Goal: Task Accomplishment & Management: Use online tool/utility

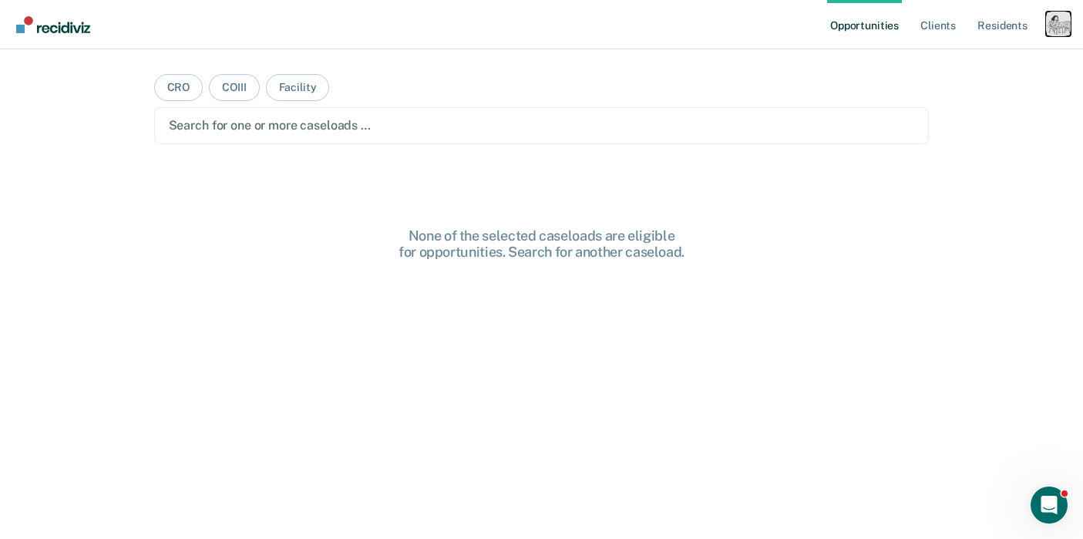
click at [1063, 31] on div "Profile dropdown button" at bounding box center [1058, 24] width 25 height 25
click at [950, 59] on link "Profile" at bounding box center [996, 62] width 124 height 13
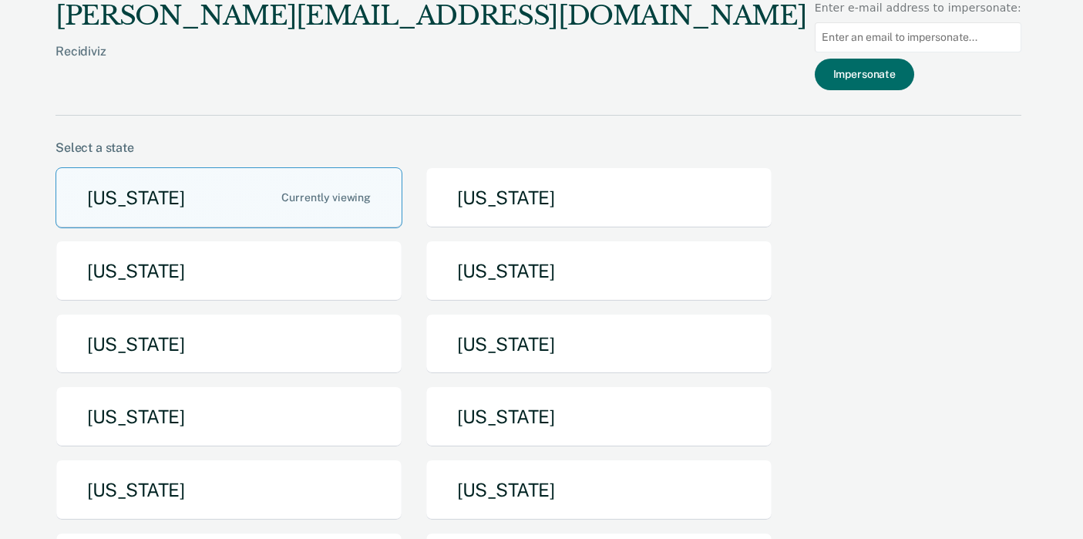
click at [941, 44] on input at bounding box center [918, 37] width 207 height 30
paste input "MatsonD@michigan.gov"
type input "MatsonD@michigan.gov"
click at [898, 63] on button "Impersonate" at bounding box center [864, 75] width 99 height 32
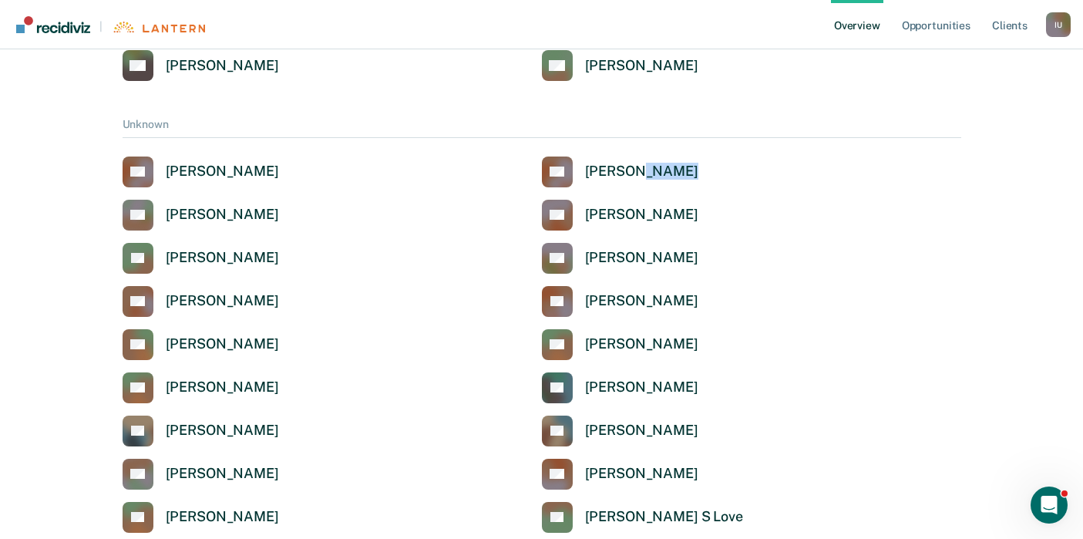
scroll to position [3902, 0]
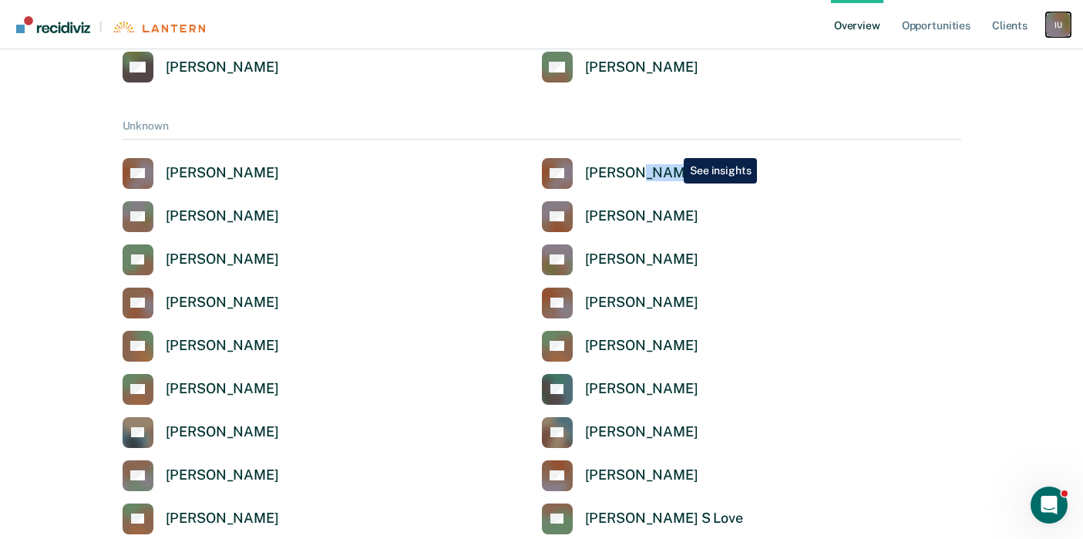
click at [1061, 26] on div "I U" at bounding box center [1058, 24] width 25 height 25
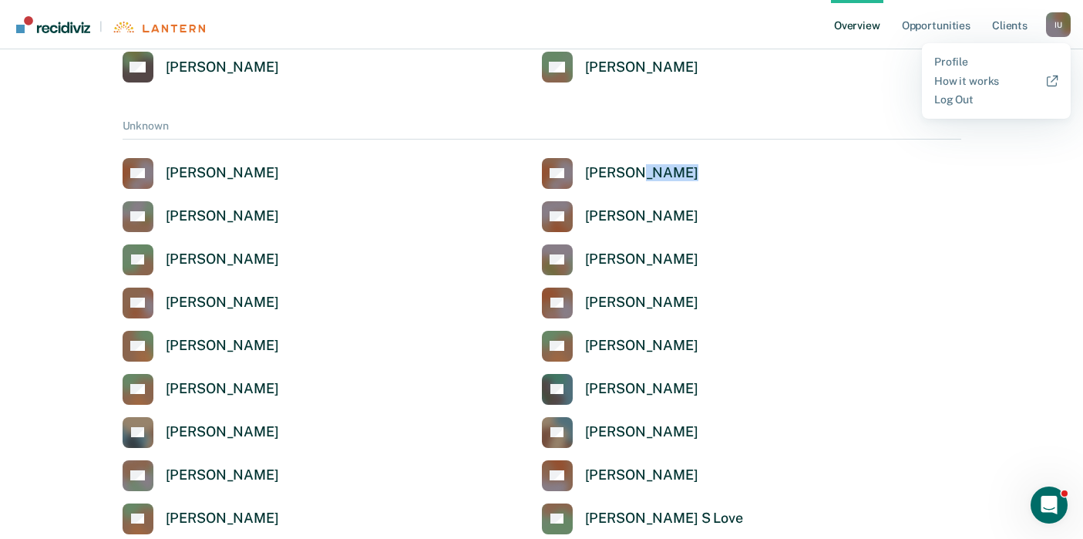
click at [962, 53] on div "Profile How it works Log Out" at bounding box center [996, 81] width 149 height 76
click at [960, 59] on link "Profile" at bounding box center [996, 61] width 124 height 13
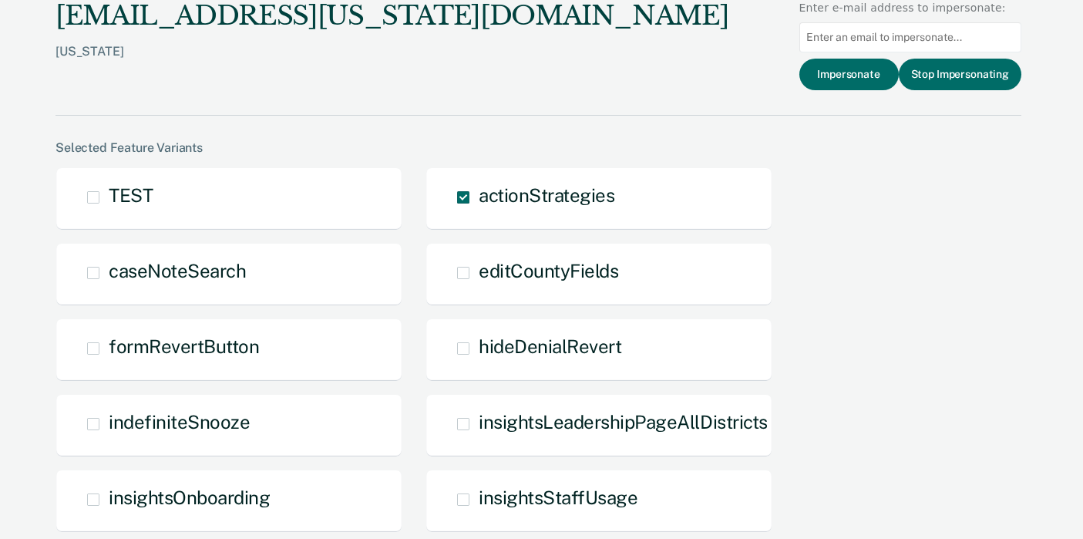
click at [909, 42] on input at bounding box center [910, 37] width 222 height 30
paste input "doerrk@michigan.gov"
type input "doerrk@michigan.gov"
click at [860, 73] on button "Impersonate" at bounding box center [848, 75] width 99 height 32
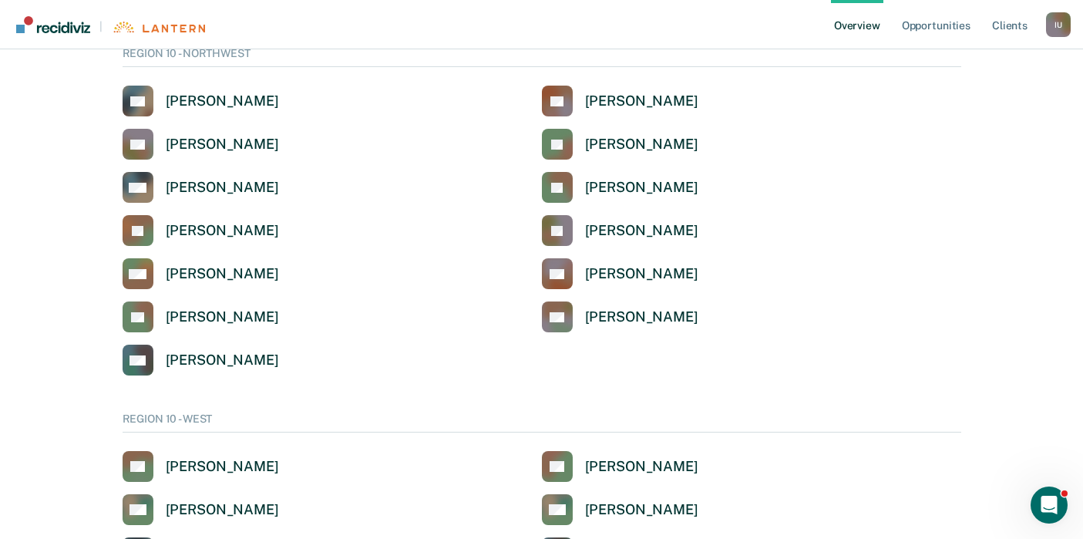
scroll to position [3198, 0]
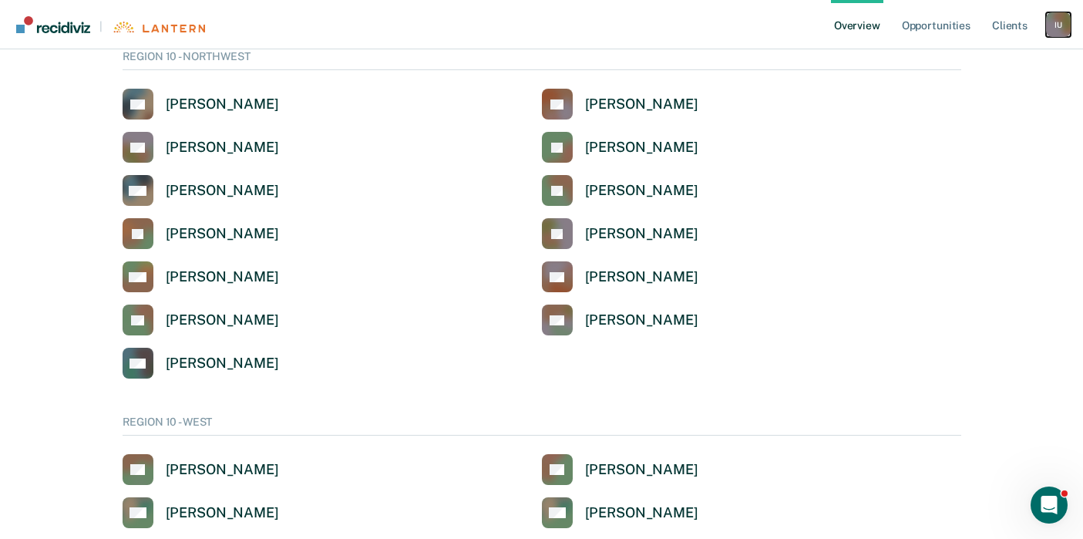
click at [1056, 35] on div "I U" at bounding box center [1058, 24] width 25 height 25
click at [969, 60] on link "Profile" at bounding box center [996, 61] width 124 height 13
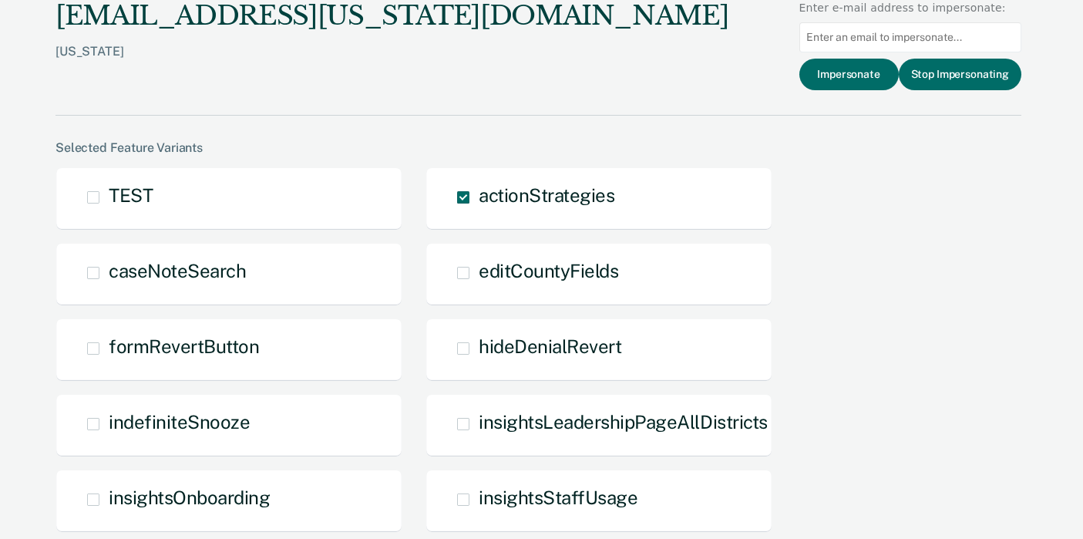
click at [865, 43] on input at bounding box center [910, 37] width 222 height 30
paste input "chevriert@michigan.gov"
type input "chevriert@michigan.gov"
click at [859, 72] on button "Impersonate" at bounding box center [848, 75] width 99 height 32
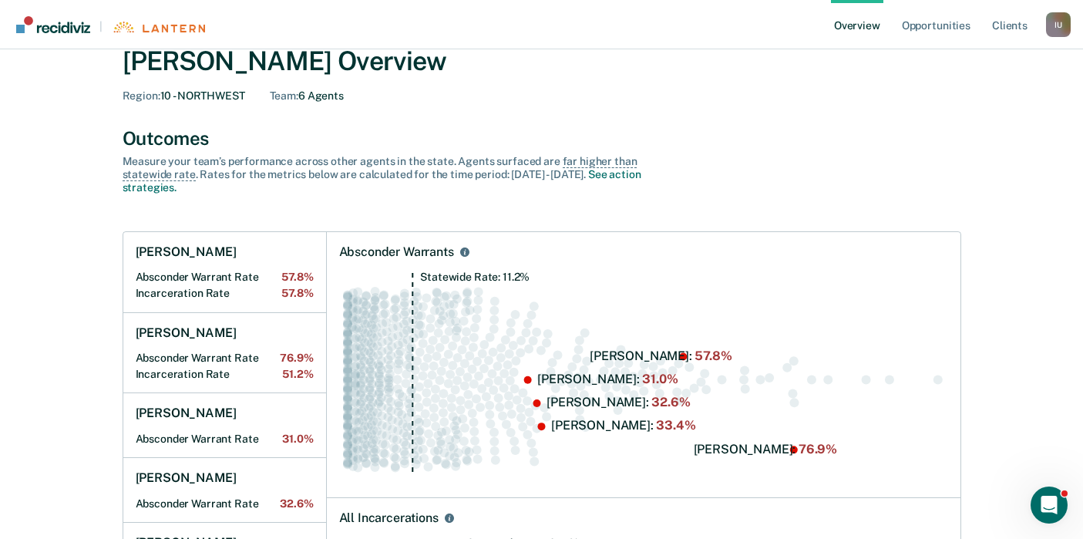
scroll to position [68, 0]
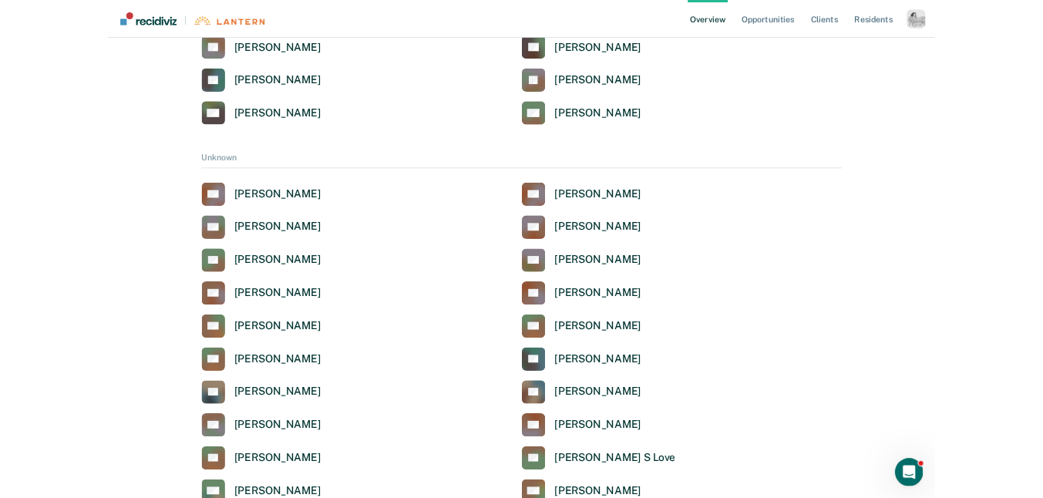
scroll to position [3928, 0]
